Goal: Complete application form

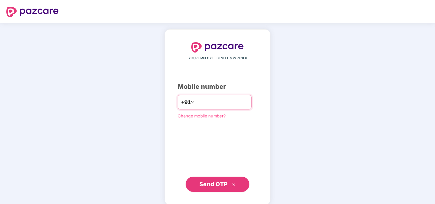
click at [196, 103] on input "number" at bounding box center [222, 102] width 52 height 10
click at [224, 103] on input "number" at bounding box center [222, 102] width 52 height 10
type input "**********"
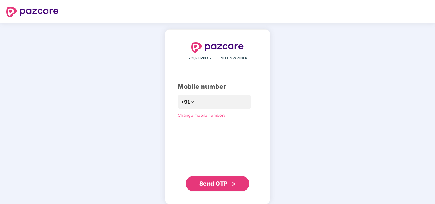
click at [201, 184] on span "Send OTP" at bounding box center [213, 183] width 28 height 7
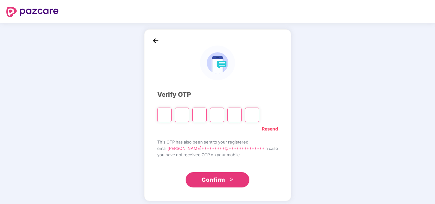
type input "*"
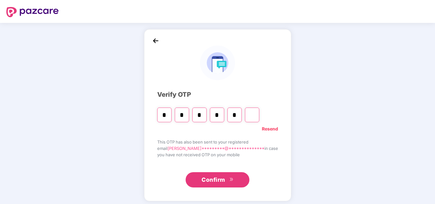
type input "*"
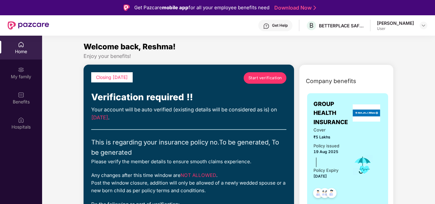
click at [271, 78] on span "Start verification" at bounding box center [264, 78] width 33 height 6
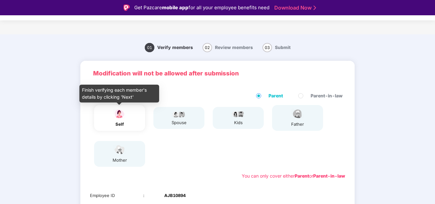
click at [127, 125] on div "self" at bounding box center [120, 124] width 16 height 7
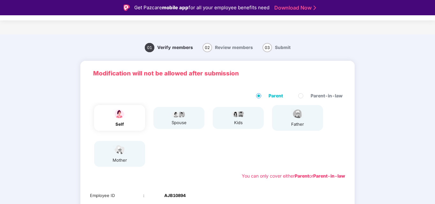
scroll to position [101, 0]
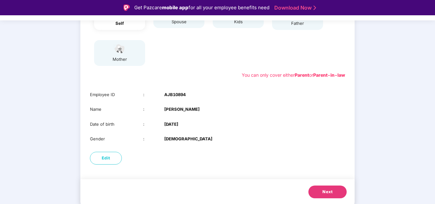
click at [339, 190] on button "Next" at bounding box center [327, 192] width 38 height 13
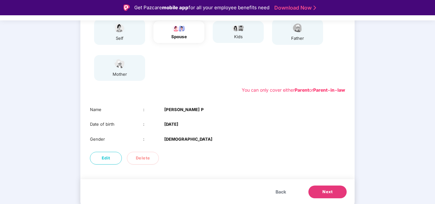
scroll to position [86, 0]
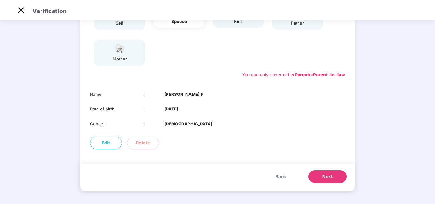
click at [331, 179] on span "Next" at bounding box center [327, 177] width 10 height 6
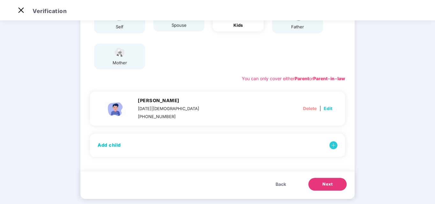
scroll to position [90, 0]
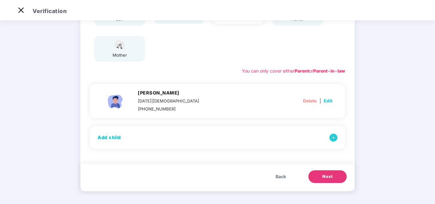
click at [322, 176] on span "Next" at bounding box center [327, 177] width 10 height 6
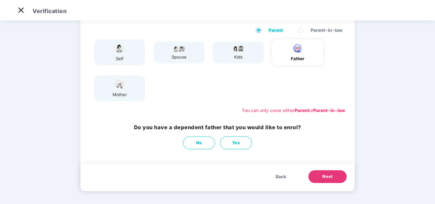
scroll to position [50, 0]
click at [200, 143] on span "No" at bounding box center [199, 143] width 6 height 6
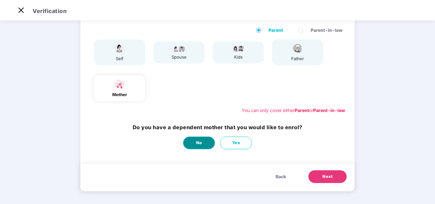
scroll to position [0, 0]
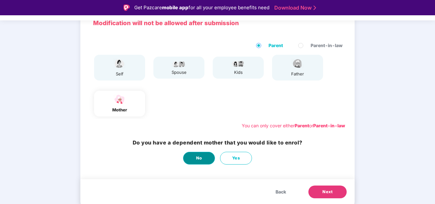
click at [205, 160] on button "No" at bounding box center [199, 158] width 32 height 13
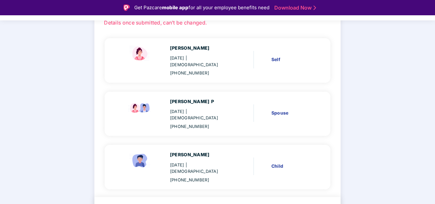
scroll to position [66, 0]
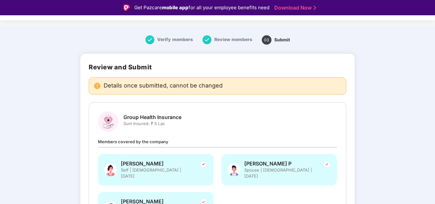
scroll to position [168, 0]
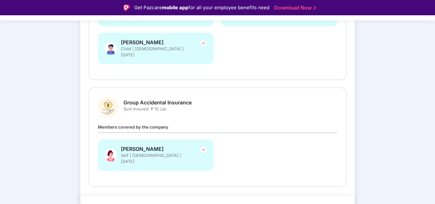
click at [136, 125] on span "Members covered by the company" at bounding box center [133, 127] width 70 height 5
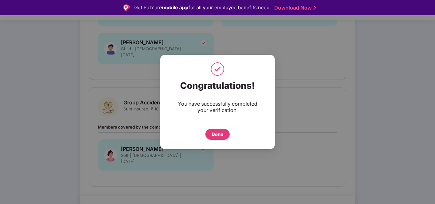
click at [223, 137] on div "Done" at bounding box center [217, 134] width 11 height 7
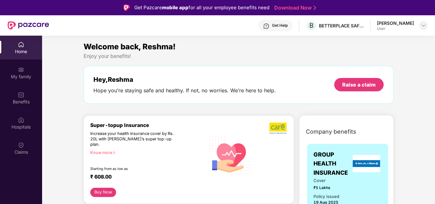
click at [422, 28] on img at bounding box center [423, 25] width 5 height 5
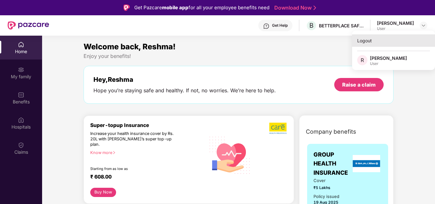
click at [366, 39] on div "Logout" at bounding box center [393, 40] width 83 height 12
